Goal: Use online tool/utility: Utilize a website feature to perform a specific function

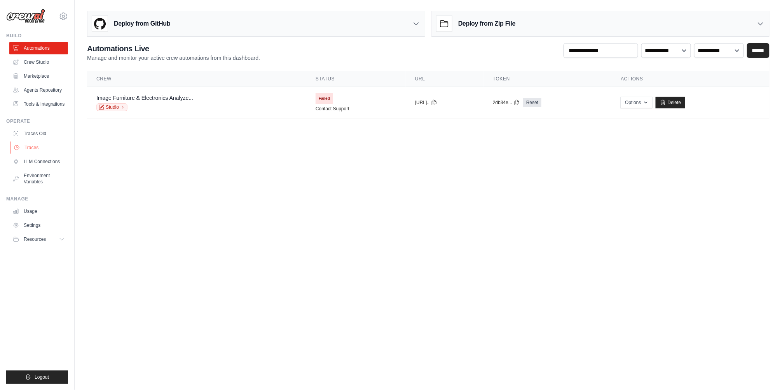
click at [43, 153] on link "Traces" at bounding box center [39, 148] width 59 height 12
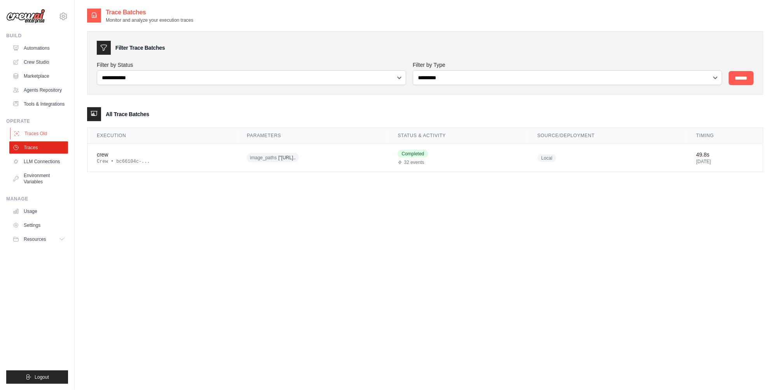
click at [53, 140] on link "Traces Old" at bounding box center [39, 134] width 59 height 12
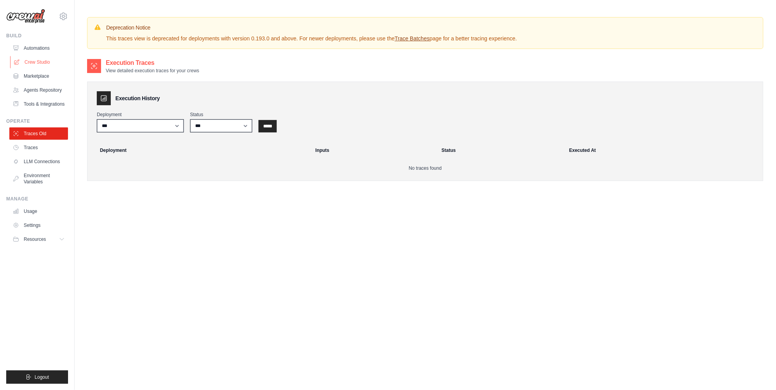
click at [47, 62] on link "Crew Studio" at bounding box center [39, 62] width 59 height 12
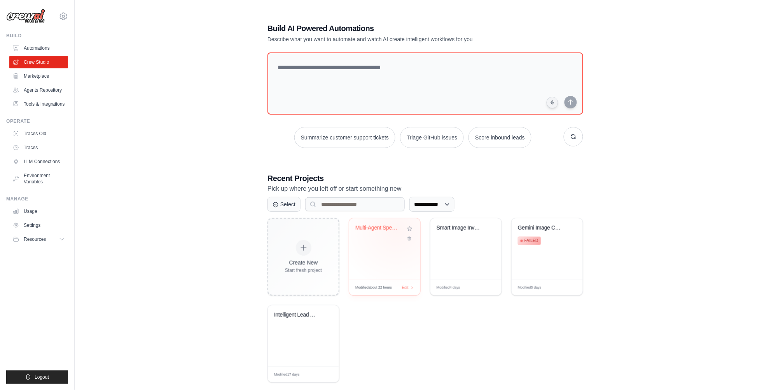
click at [397, 230] on div "Multi-Agent Specialist Chatbot" at bounding box center [378, 228] width 47 height 7
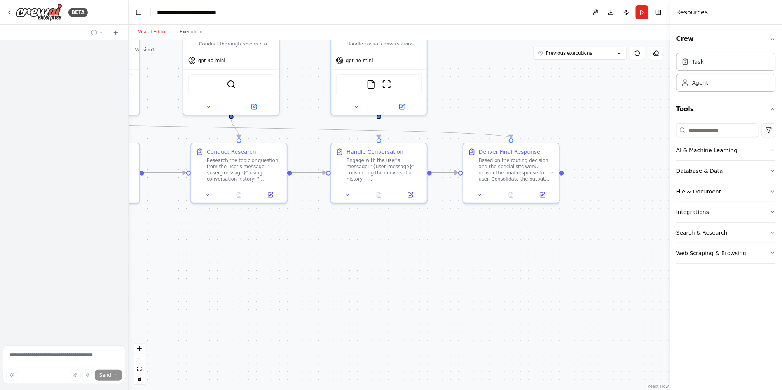
drag, startPoint x: 514, startPoint y: 245, endPoint x: 311, endPoint y: 278, distance: 206.0
click at [311, 278] on div ".deletable-edge-delete-btn { width: 20px; height: 20px; border: 0px solid #ffff…" at bounding box center [400, 215] width 542 height 350
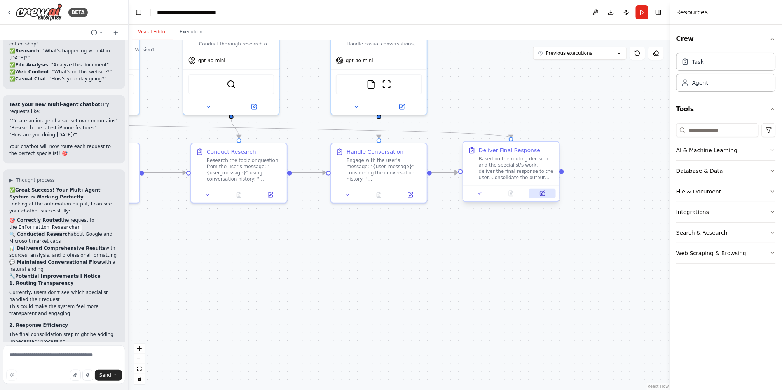
click at [540, 192] on icon at bounding box center [543, 194] width 6 height 6
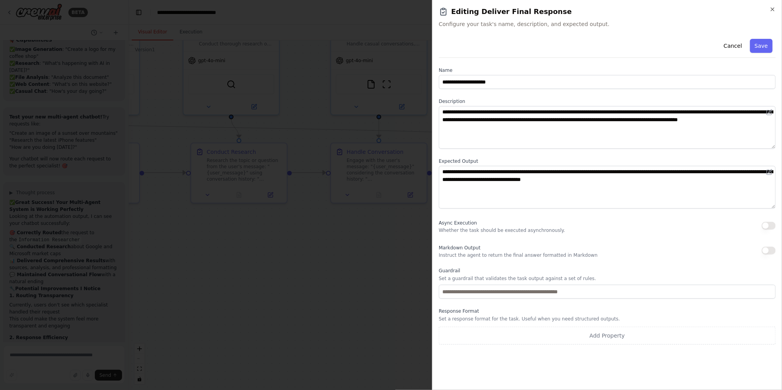
scroll to position [4431, 0]
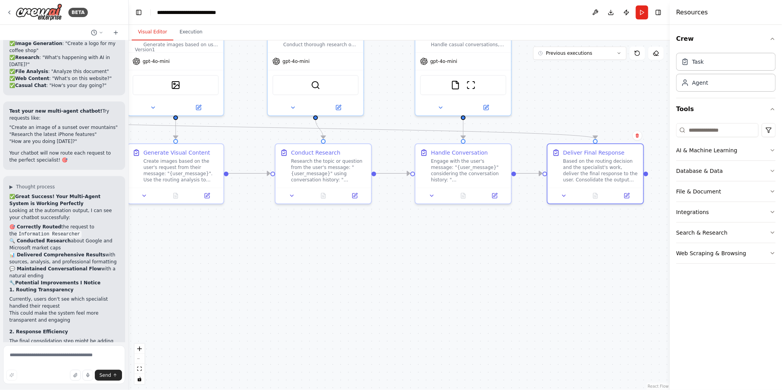
drag, startPoint x: 348, startPoint y: 244, endPoint x: 496, endPoint y: 250, distance: 147.8
click at [488, 249] on div ".deletable-edge-delete-btn { width: 20px; height: 20px; border: 0px solid #ffff…" at bounding box center [400, 215] width 542 height 350
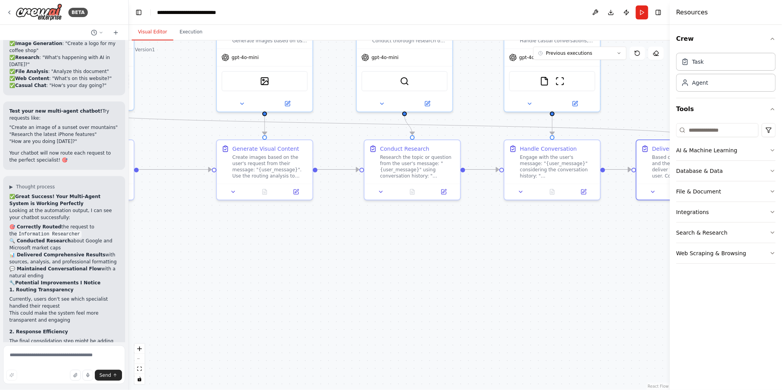
drag, startPoint x: 347, startPoint y: 250, endPoint x: 412, endPoint y: 242, distance: 65.7
click at [466, 241] on div ".deletable-edge-delete-btn { width: 20px; height: 20px; border: 0px solid #ffff…" at bounding box center [400, 215] width 542 height 350
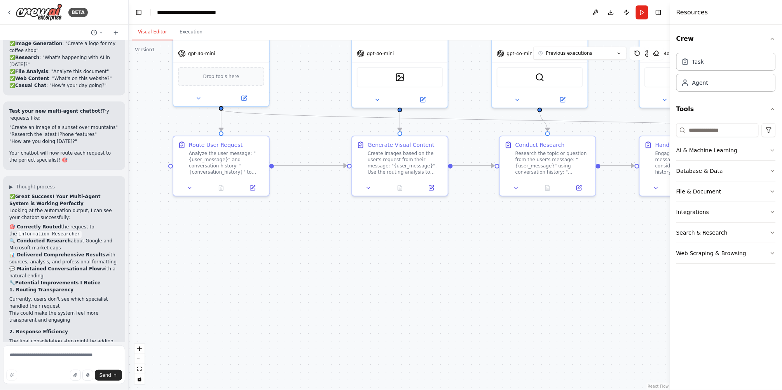
drag, startPoint x: 272, startPoint y: 240, endPoint x: 339, endPoint y: 236, distance: 66.6
click at [339, 236] on div ".deletable-edge-delete-btn { width: 20px; height: 20px; border: 0px solid #ffff…" at bounding box center [400, 215] width 542 height 350
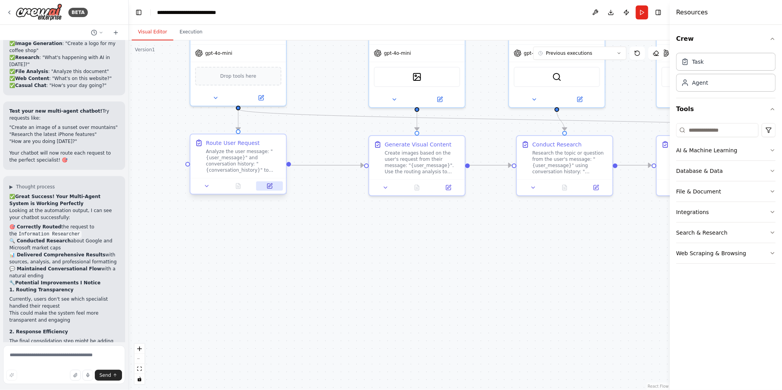
click at [276, 188] on button at bounding box center [269, 186] width 27 height 9
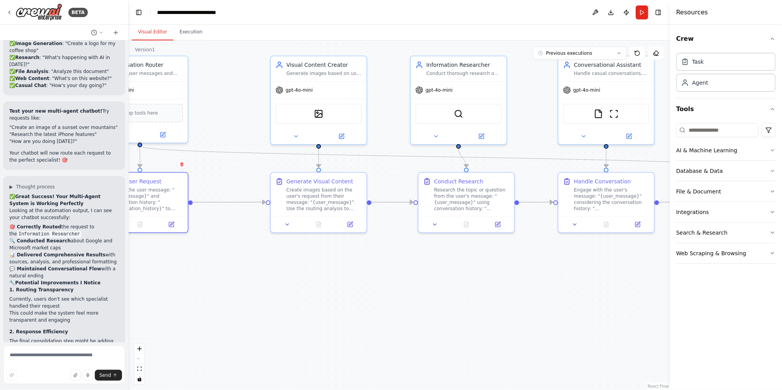
drag, startPoint x: 460, startPoint y: 246, endPoint x: 337, endPoint y: 285, distance: 129.7
click at [337, 285] on div ".deletable-edge-delete-btn { width: 20px; height: 20px; border: 0px solid #ffff…" at bounding box center [400, 215] width 542 height 350
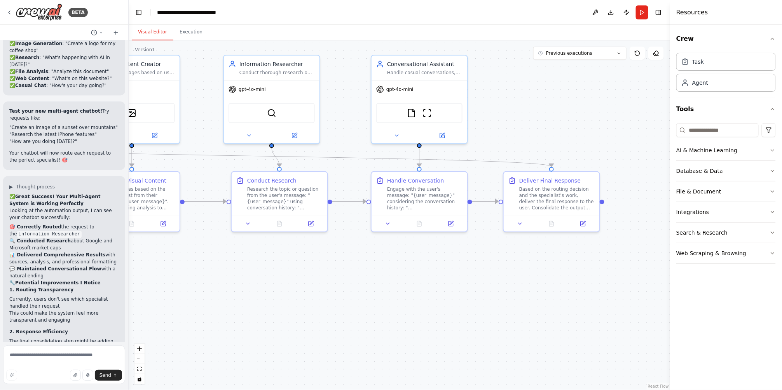
drag, startPoint x: 573, startPoint y: 281, endPoint x: 411, endPoint y: 278, distance: 161.8
click at [411, 278] on div ".deletable-edge-delete-btn { width: 20px; height: 20px; border: 0px solid #ffff…" at bounding box center [400, 215] width 542 height 350
click at [584, 229] on div at bounding box center [552, 222] width 96 height 16
click at [584, 226] on button at bounding box center [583, 222] width 27 height 9
click at [455, 226] on button at bounding box center [450, 222] width 27 height 9
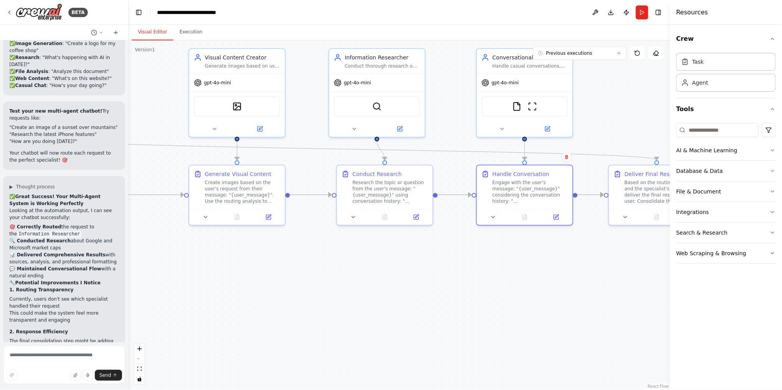
drag, startPoint x: 259, startPoint y: 257, endPoint x: 364, endPoint y: 250, distance: 105.6
click at [364, 250] on div ".deletable-edge-delete-btn { width: 20px; height: 20px; border: 0px solid #ffff…" at bounding box center [400, 215] width 542 height 350
click at [261, 215] on button at bounding box center [268, 215] width 27 height 9
